Goal: Information Seeking & Learning: Learn about a topic

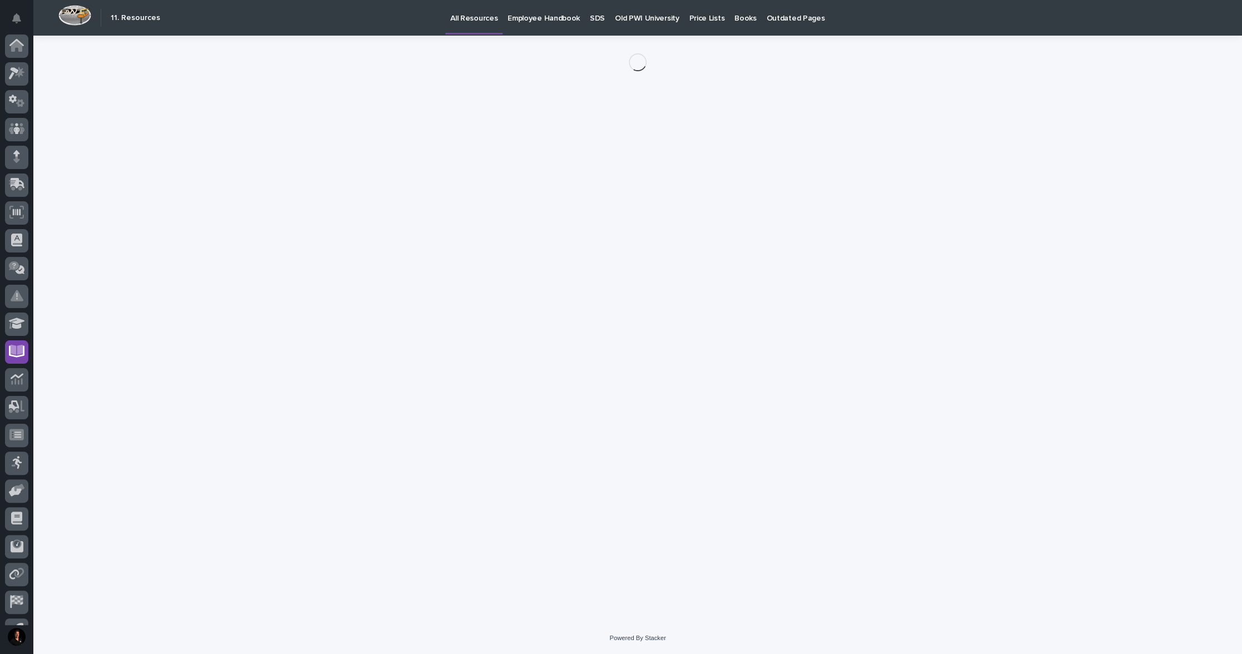
scroll to position [50, 0]
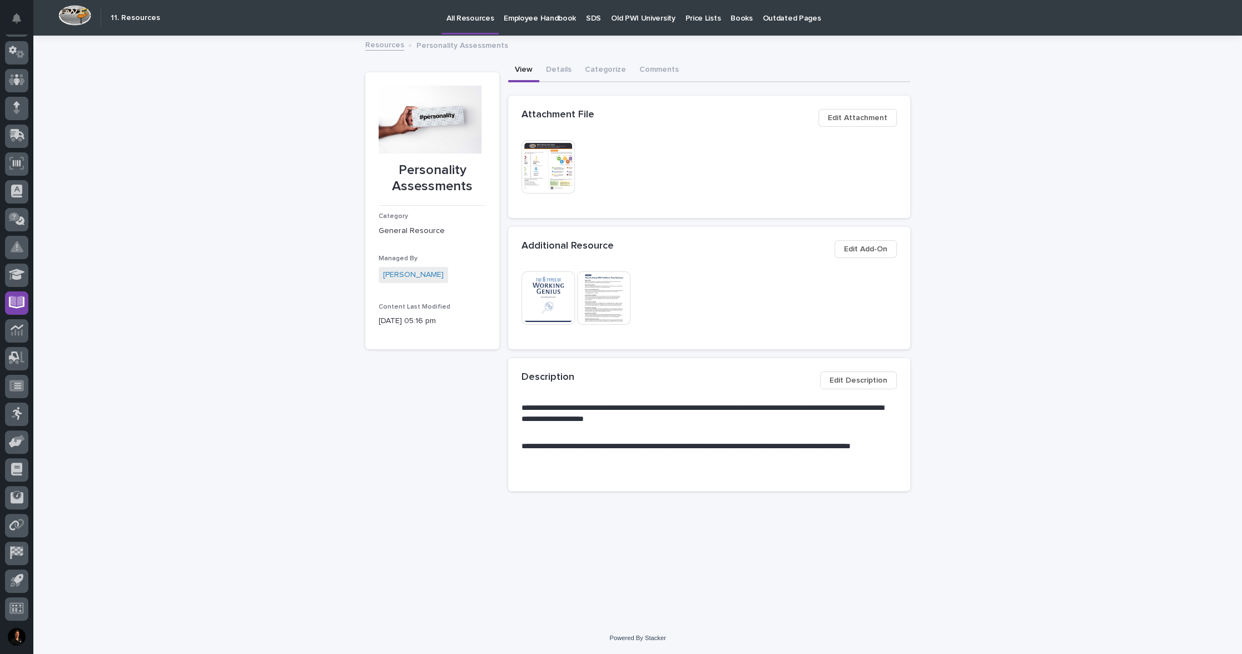
click at [546, 181] on img at bounding box center [548, 166] width 53 height 53
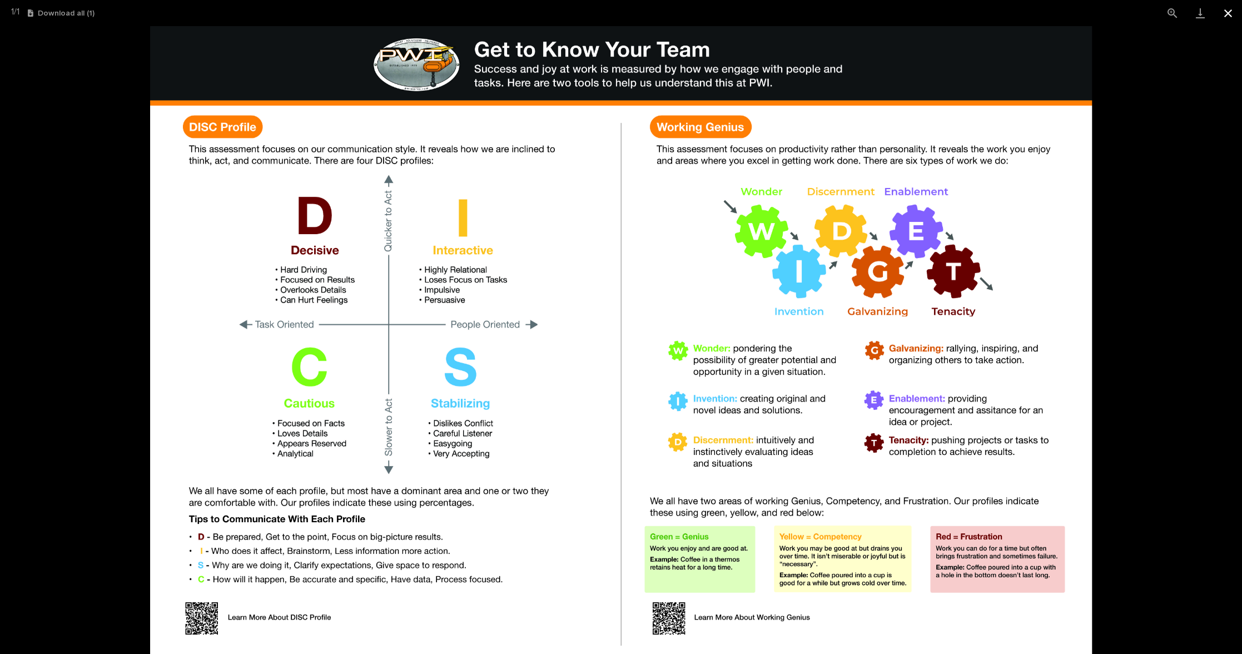
click at [1226, 15] on button "Close gallery" at bounding box center [1229, 13] width 28 height 26
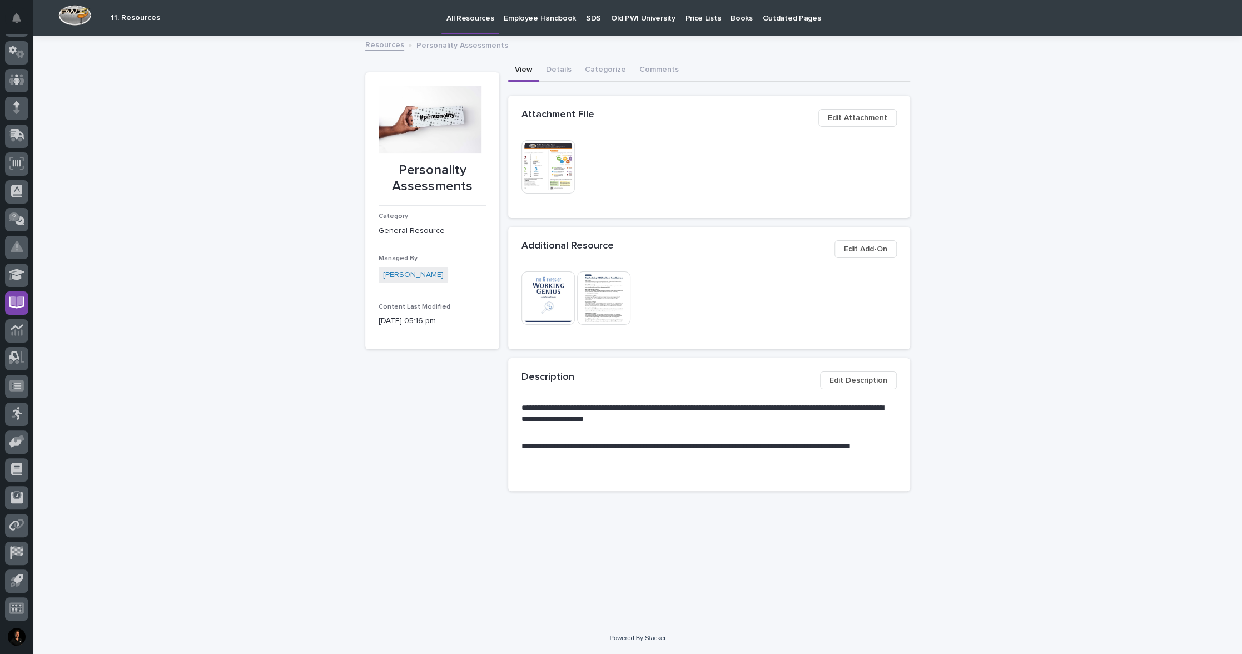
scroll to position [0, 0]
click at [572, 80] on button "Details" at bounding box center [558, 70] width 39 height 23
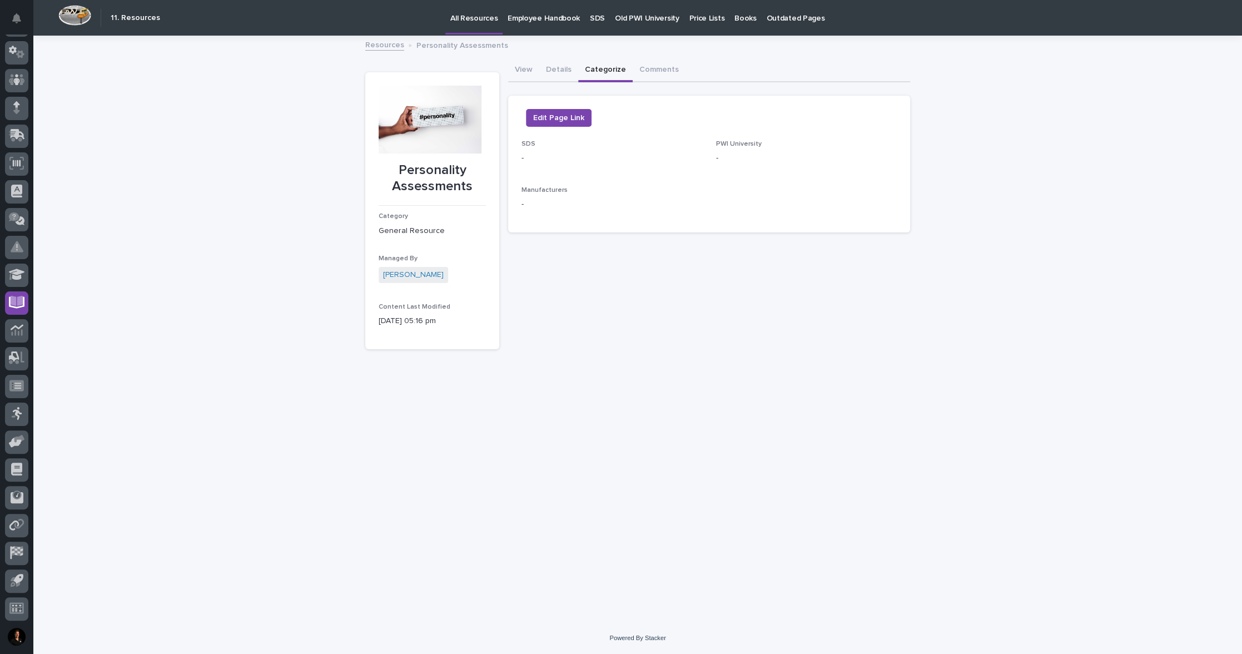
click at [624, 78] on button "Categorize" at bounding box center [605, 70] width 54 height 23
click at [686, 82] on button "Comments" at bounding box center [659, 70] width 53 height 23
